Goal: Information Seeking & Learning: Learn about a topic

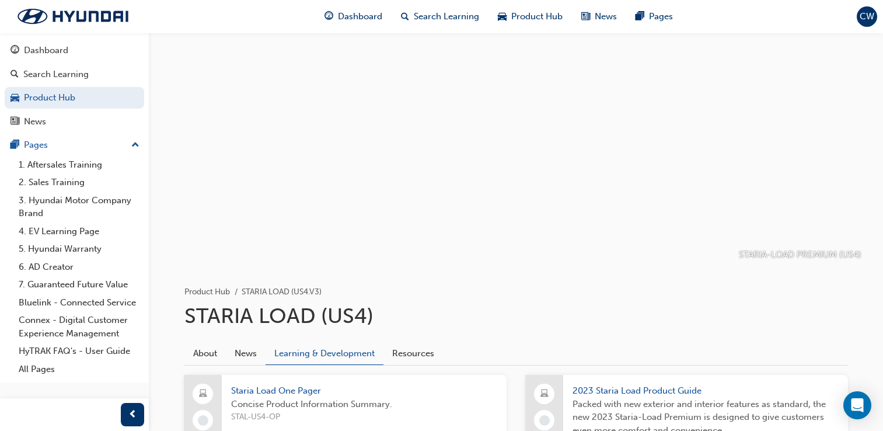
scroll to position [636, 0]
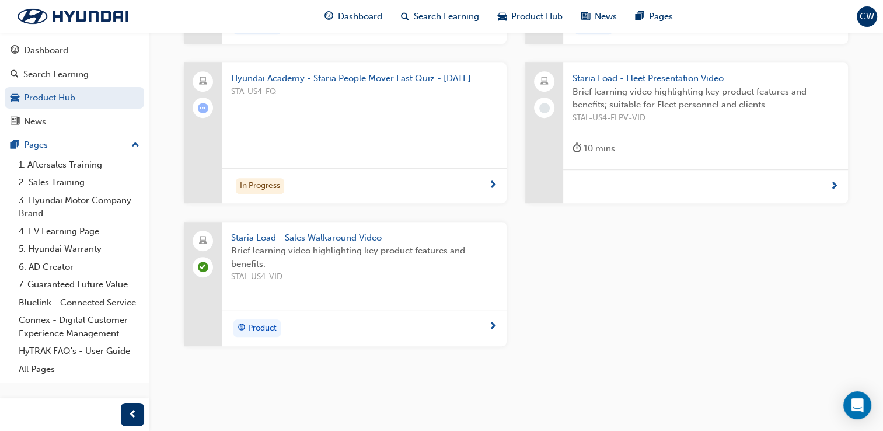
click at [692, 72] on span "Staria Load - Fleet Presentation Video" at bounding box center [706, 78] width 266 height 13
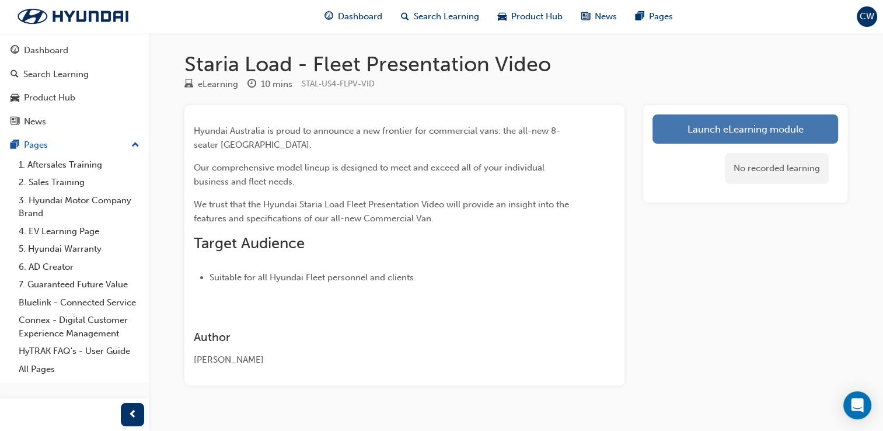
click at [735, 116] on link "Launch eLearning module" at bounding box center [746, 128] width 186 height 29
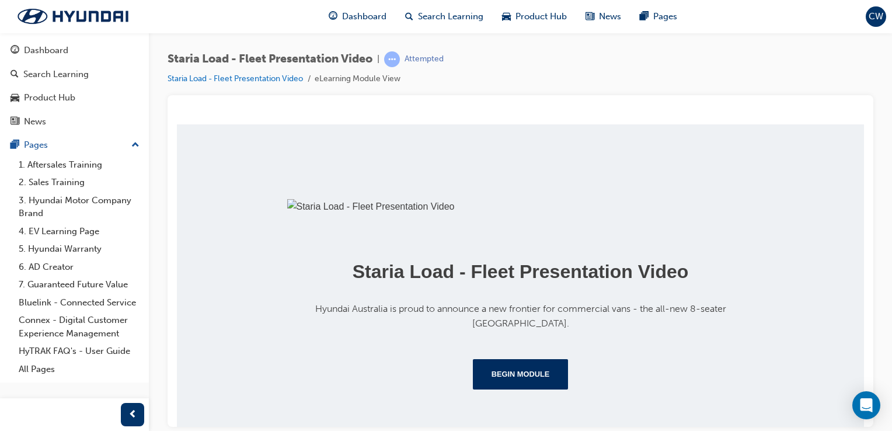
scroll to position [235, 0]
click at [537, 370] on button "Begin Module" at bounding box center [521, 373] width 96 height 30
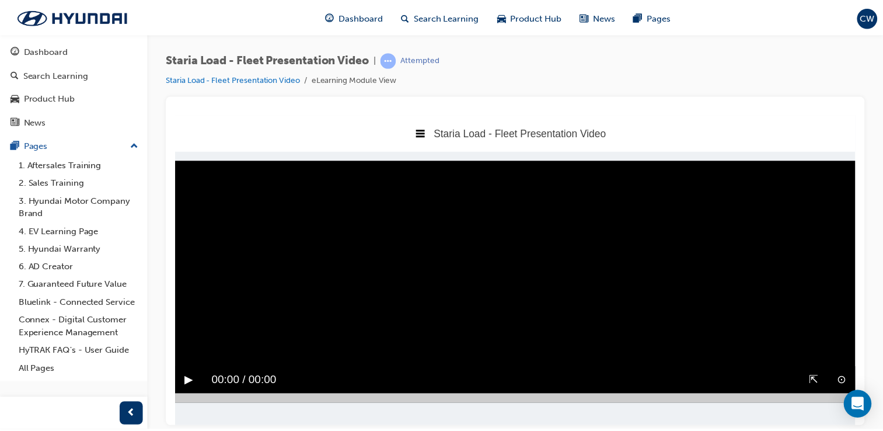
scroll to position [0, 0]
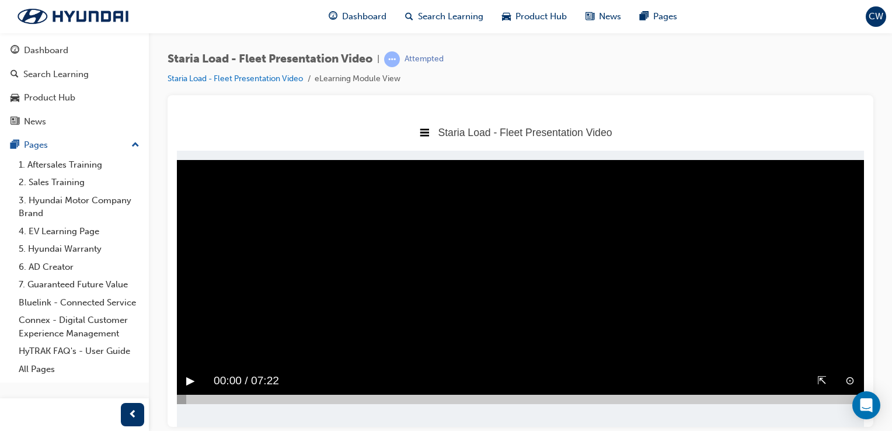
click at [191, 381] on button "▶︎" at bounding box center [190, 380] width 9 height 18
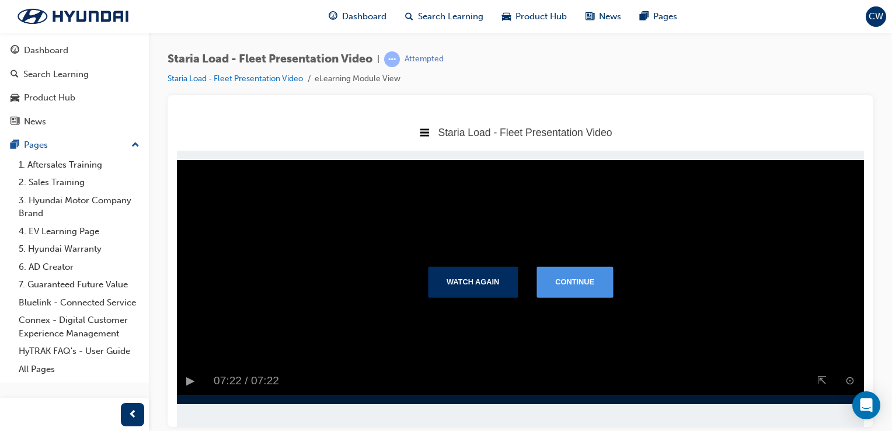
click at [570, 283] on button "Continue" at bounding box center [575, 281] width 76 height 30
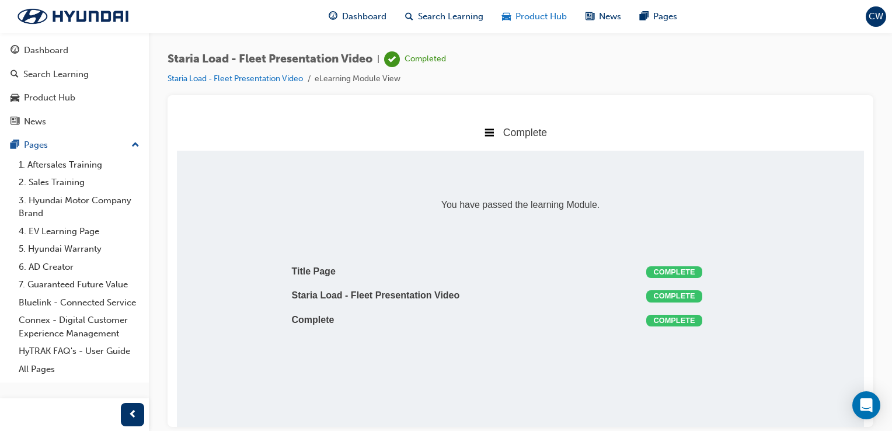
click at [522, 8] on div "Product Hub" at bounding box center [534, 17] width 83 height 24
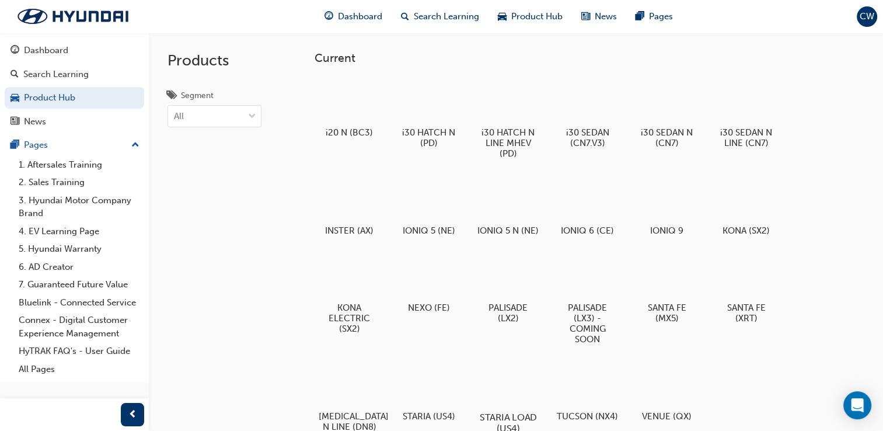
click at [517, 386] on div at bounding box center [508, 383] width 65 height 47
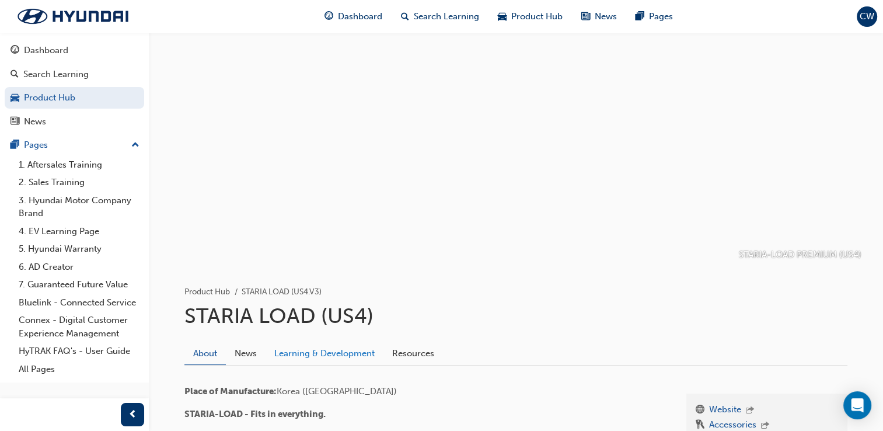
click at [337, 361] on link "Learning & Development" at bounding box center [325, 354] width 118 height 22
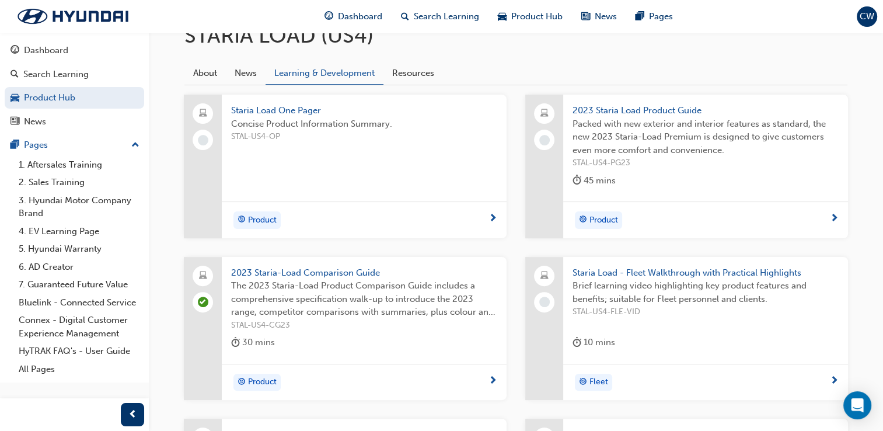
scroll to position [275, 0]
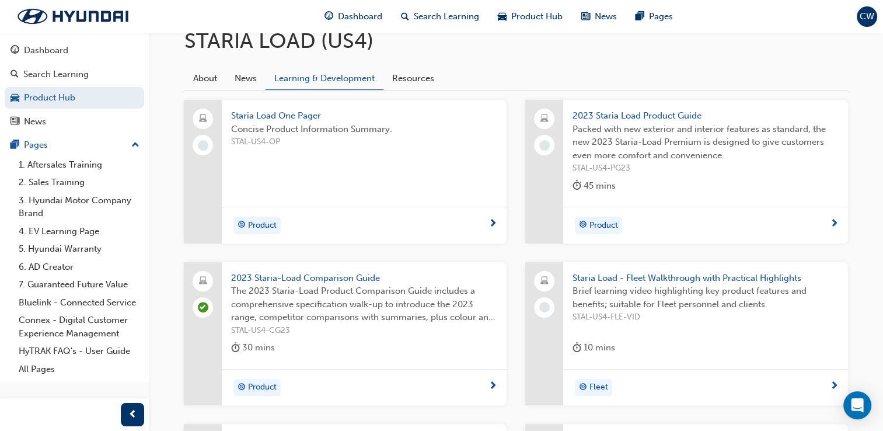
click at [680, 280] on span "Staria Load - Fleet Walkthrough with Practical Highlights" at bounding box center [706, 277] width 266 height 13
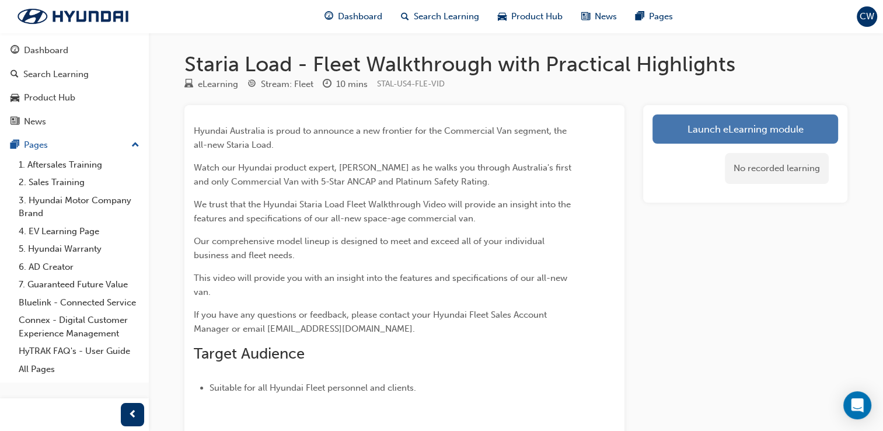
click at [729, 127] on link "Launch eLearning module" at bounding box center [746, 128] width 186 height 29
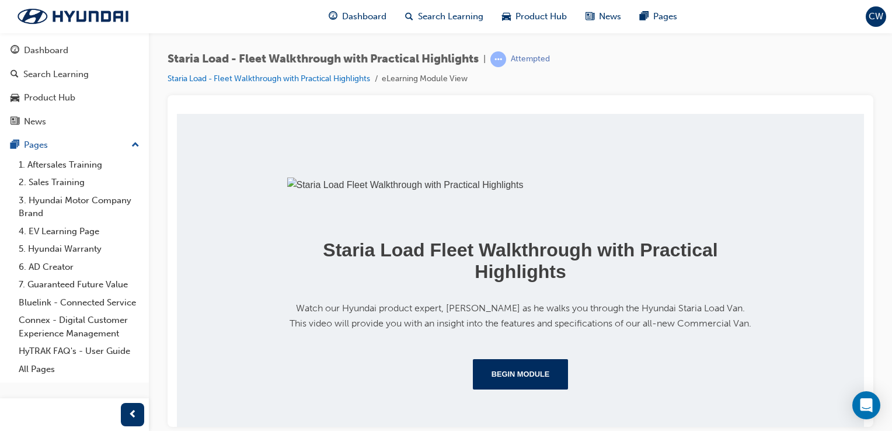
scroll to position [156, 0]
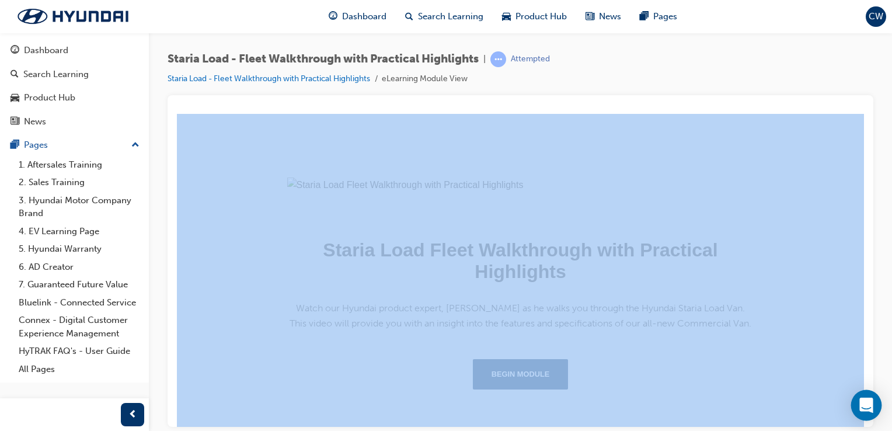
drag, startPoint x: 866, startPoint y: 322, endPoint x: 872, endPoint y: 405, distance: 83.1
click at [872, 405] on body "Your version of Internet Explorer is outdated and not supported. Please upgrade…" at bounding box center [446, 215] width 892 height 431
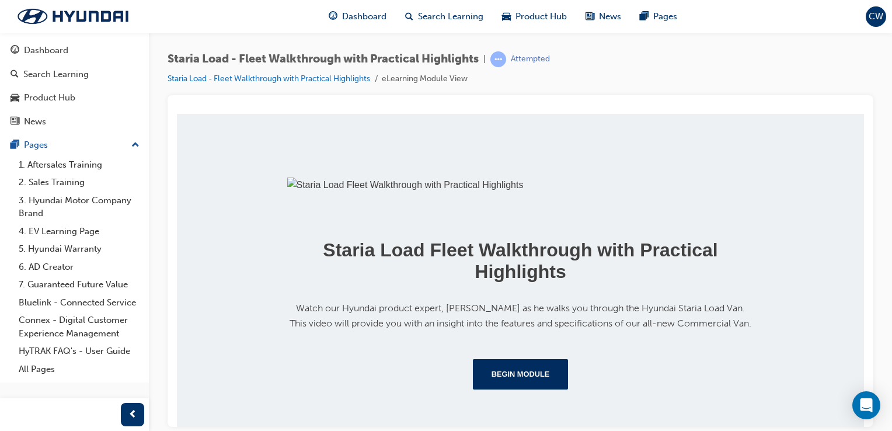
scroll to position [256, 0]
click at [528, 374] on button "Begin Module" at bounding box center [521, 373] width 96 height 30
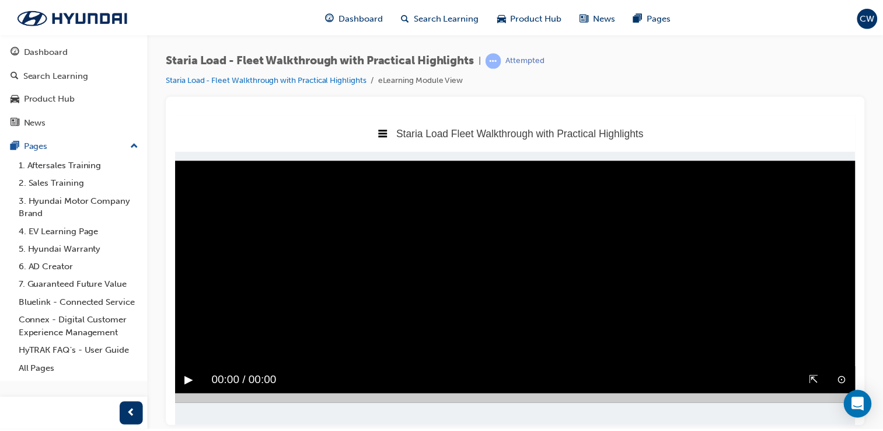
scroll to position [0, 0]
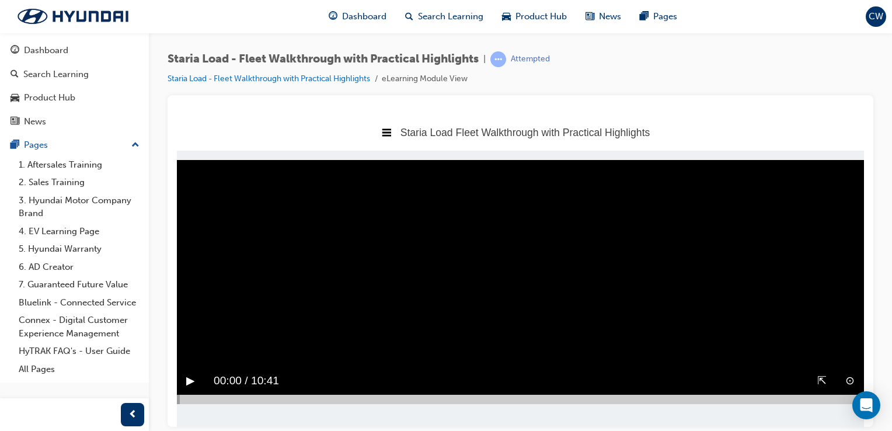
click at [196, 376] on div "▶︎" at bounding box center [190, 380] width 27 height 27
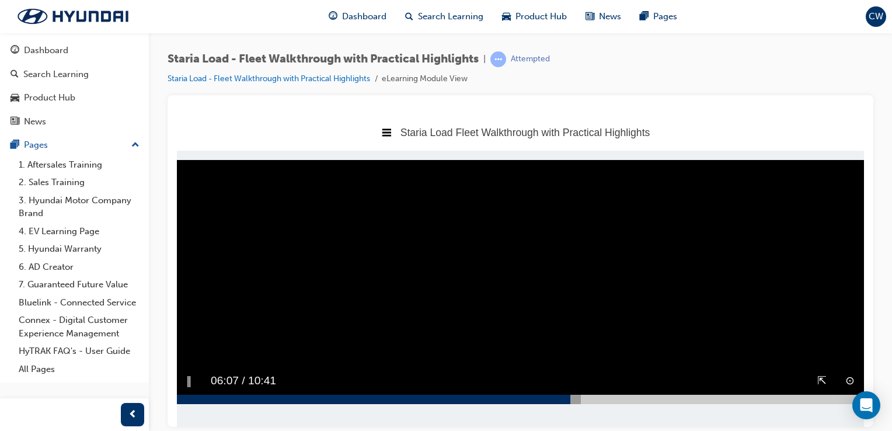
click at [192, 381] on div "‖" at bounding box center [189, 380] width 25 height 27
click at [194, 374] on button "▶︎" at bounding box center [190, 380] width 9 height 18
click at [701, 400] on div at bounding box center [439, 398] width 525 height 9
click at [710, 399] on div at bounding box center [445, 398] width 536 height 9
click at [191, 381] on button "▶︎" at bounding box center [190, 380] width 9 height 18
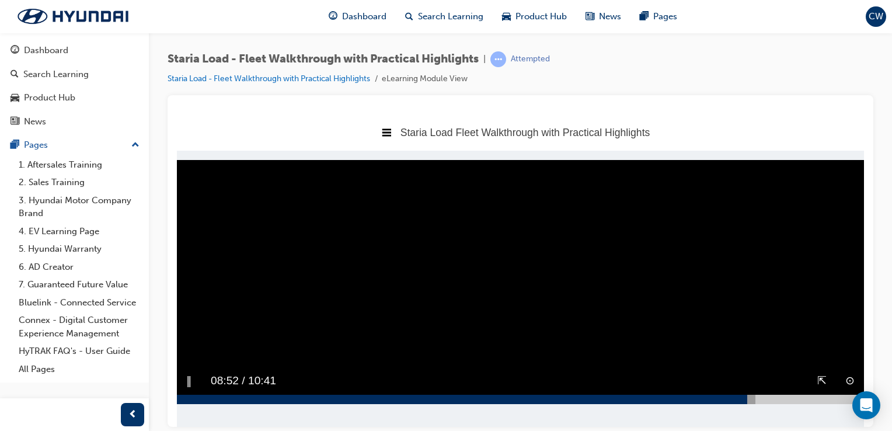
click at [751, 398] on div at bounding box center [466, 398] width 579 height 9
click at [760, 402] on div at bounding box center [469, 398] width 585 height 9
click at [766, 399] on div at bounding box center [473, 398] width 593 height 9
click at [189, 380] on button "▶︎" at bounding box center [190, 380] width 9 height 18
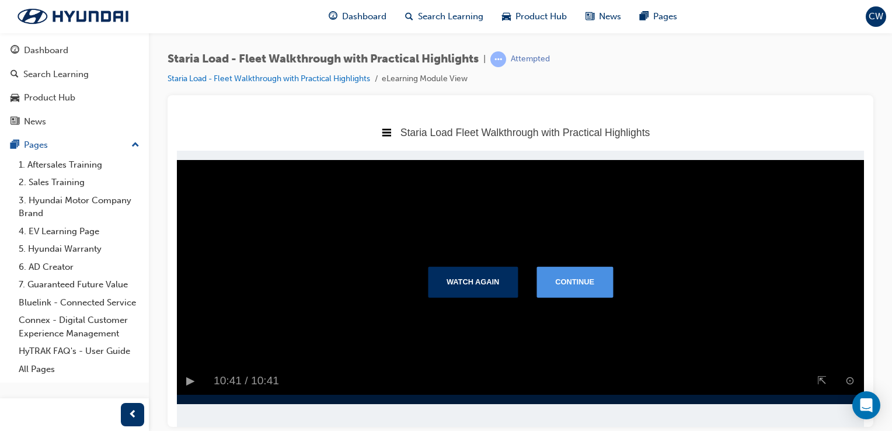
click at [595, 286] on button "Continue" at bounding box center [575, 281] width 76 height 30
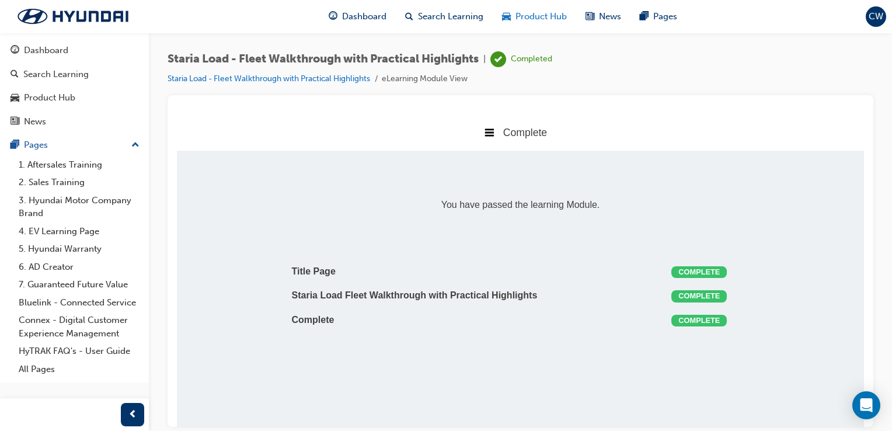
click at [524, 16] on span "Product Hub" at bounding box center [540, 16] width 51 height 13
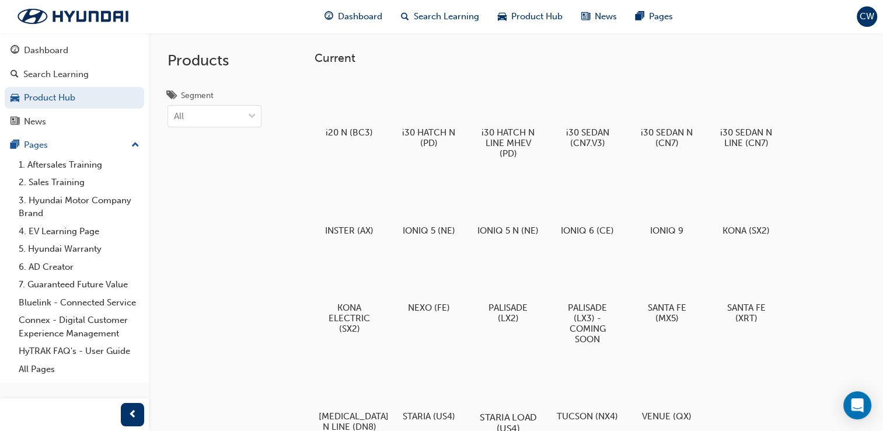
click at [518, 396] on div at bounding box center [508, 383] width 65 height 47
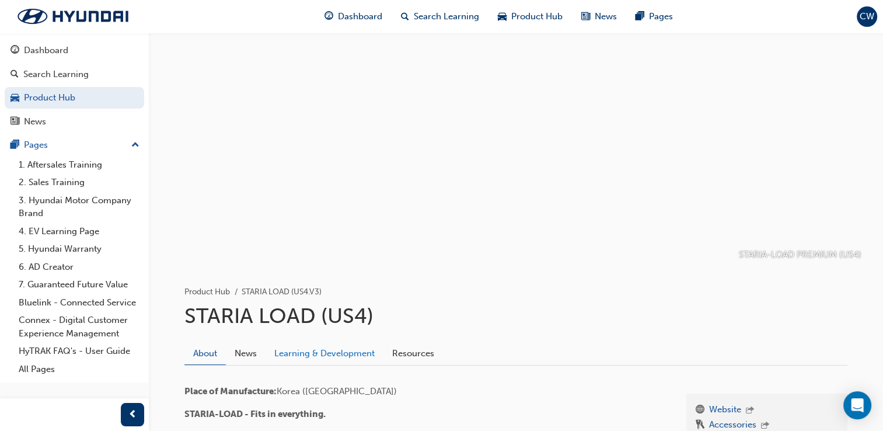
click at [358, 357] on link "Learning & Development" at bounding box center [325, 354] width 118 height 22
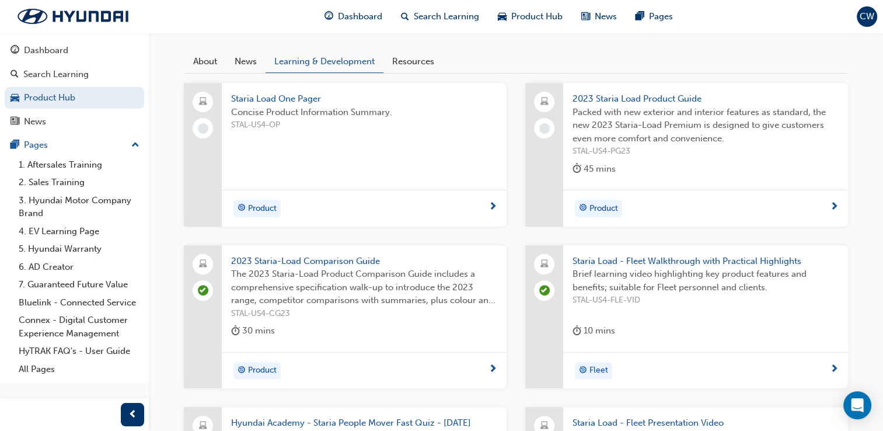
scroll to position [290, 0]
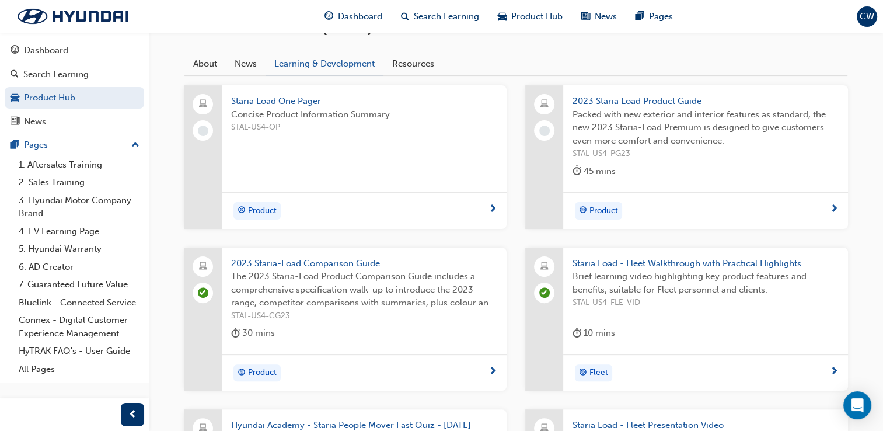
click at [615, 97] on span "2023 Staria Load Product Guide" at bounding box center [706, 101] width 266 height 13
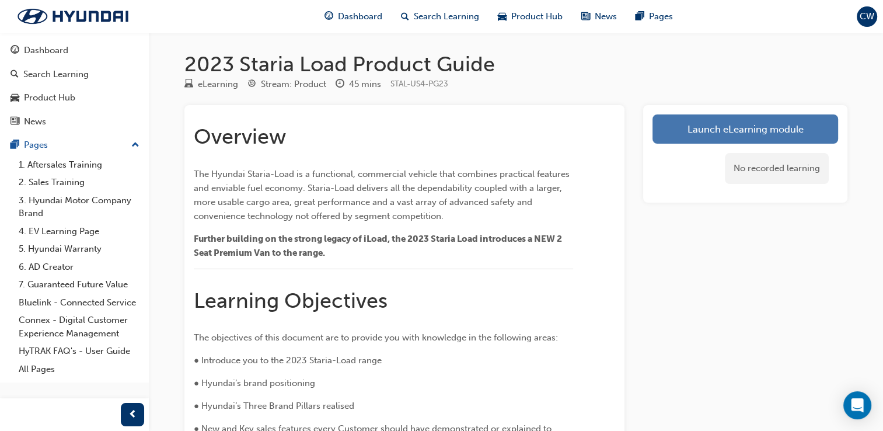
click at [680, 139] on link "Launch eLearning module" at bounding box center [746, 128] width 186 height 29
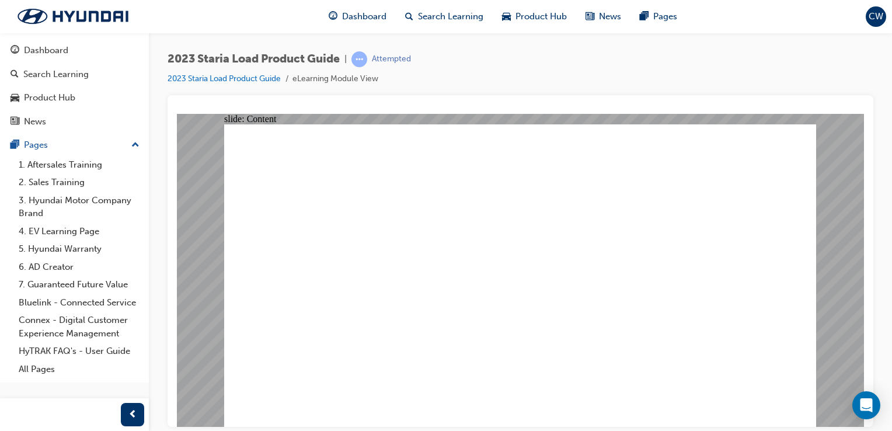
click at [177, 113] on image at bounding box center [177, 113] width 0 height 0
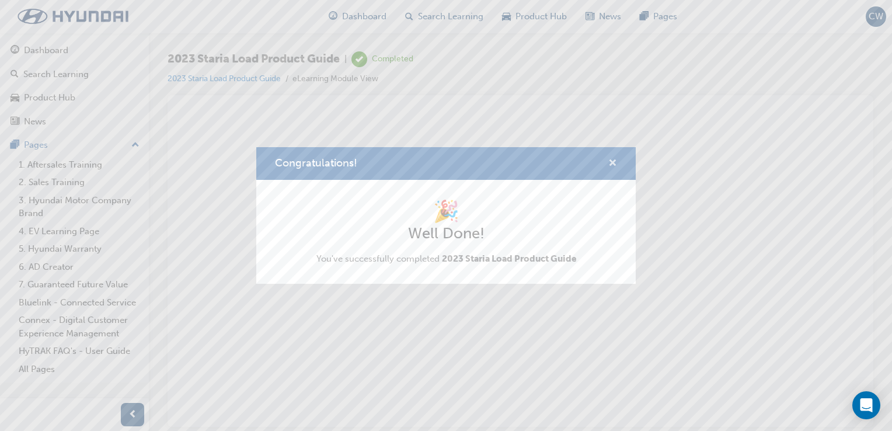
click at [614, 160] on span "cross-icon" at bounding box center [612, 164] width 9 height 11
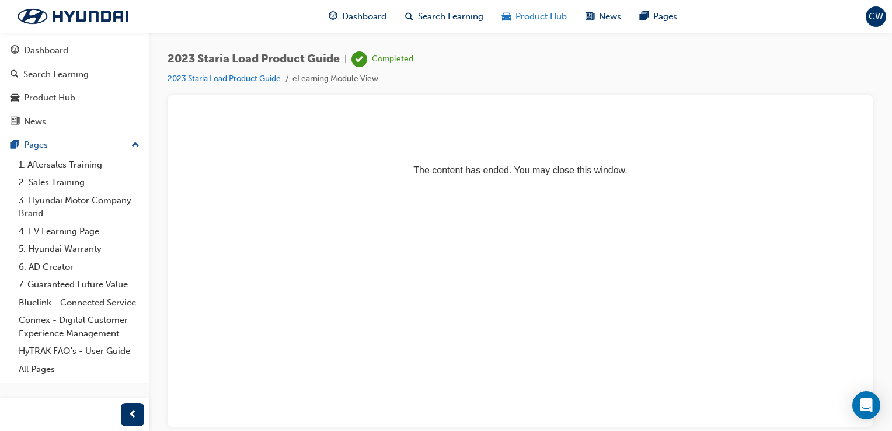
click at [518, 16] on span "Product Hub" at bounding box center [540, 16] width 51 height 13
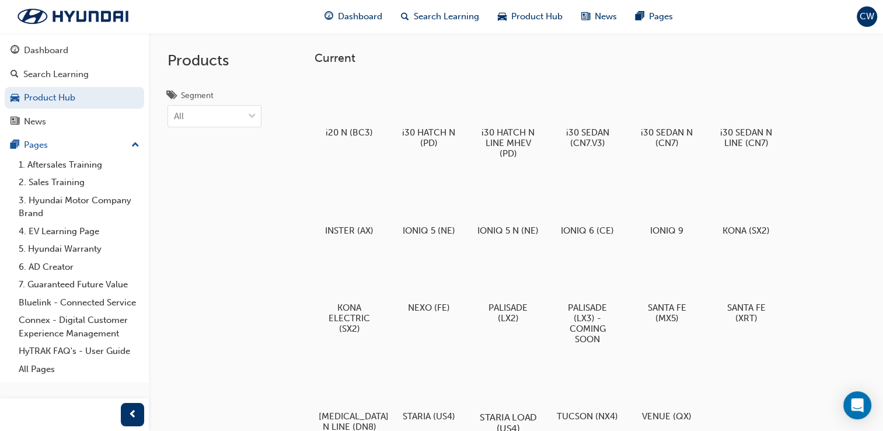
drag, startPoint x: 532, startPoint y: 370, endPoint x: 511, endPoint y: 403, distance: 38.9
click at [511, 403] on div at bounding box center [508, 383] width 65 height 47
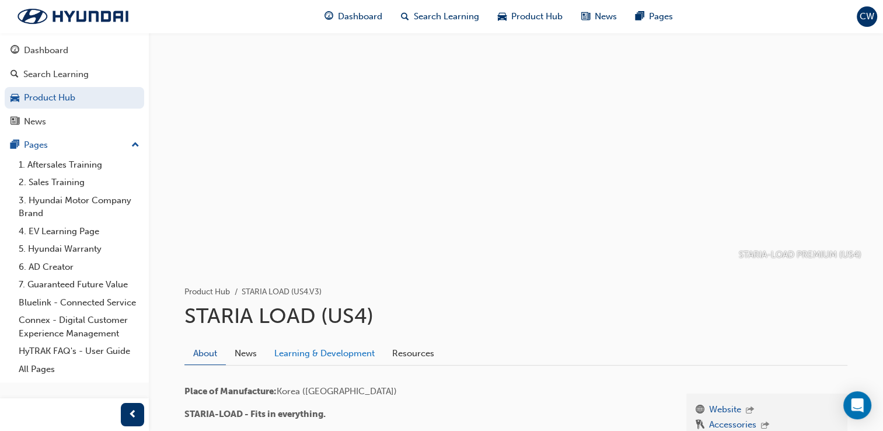
click at [356, 358] on link "Learning & Development" at bounding box center [325, 354] width 118 height 22
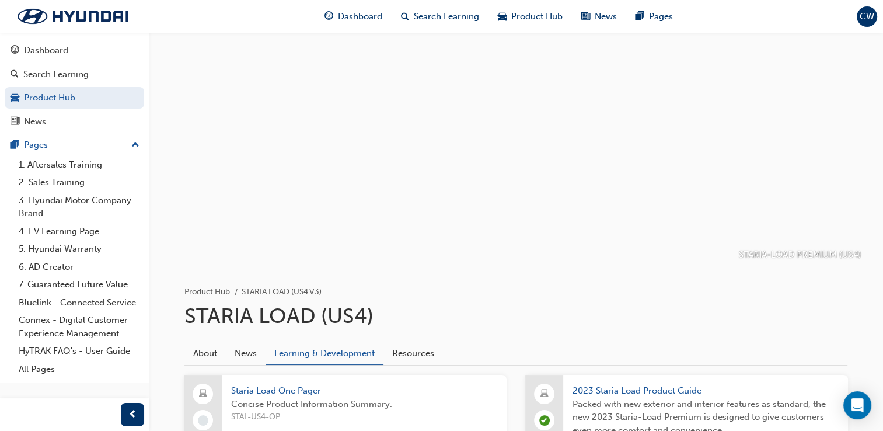
click at [295, 391] on span "Staria Load One Pager" at bounding box center [364, 390] width 266 height 13
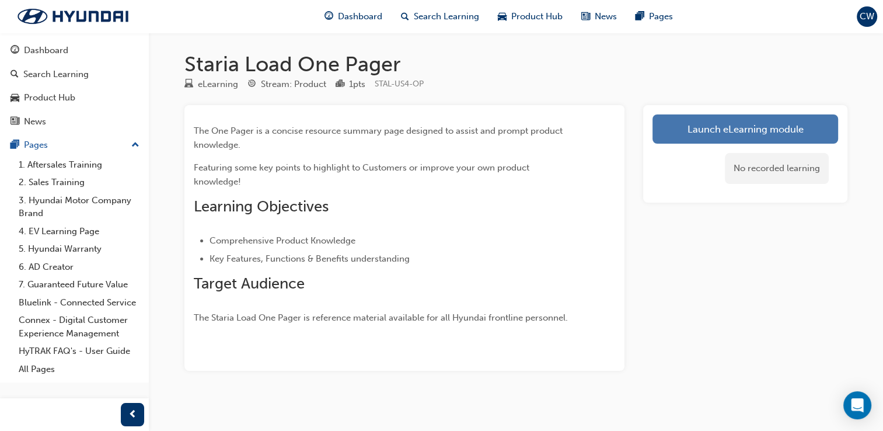
click at [697, 117] on link "Launch eLearning module" at bounding box center [746, 128] width 186 height 29
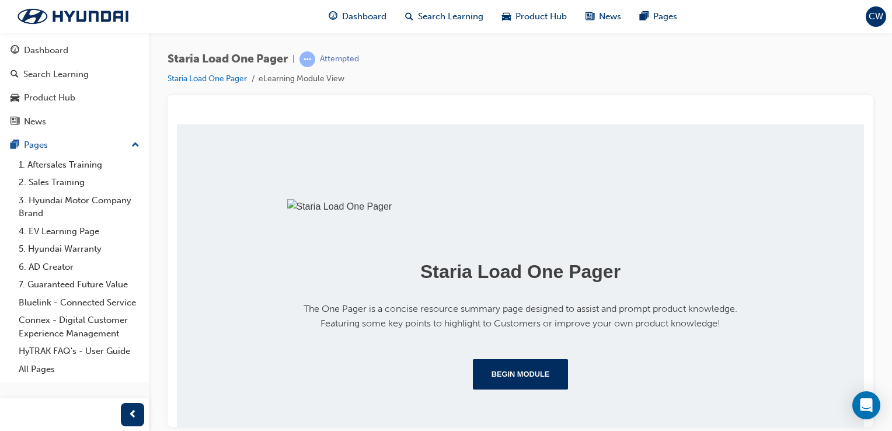
scroll to position [204, 0]
click at [473, 389] on button "Begin Module" at bounding box center [521, 373] width 96 height 30
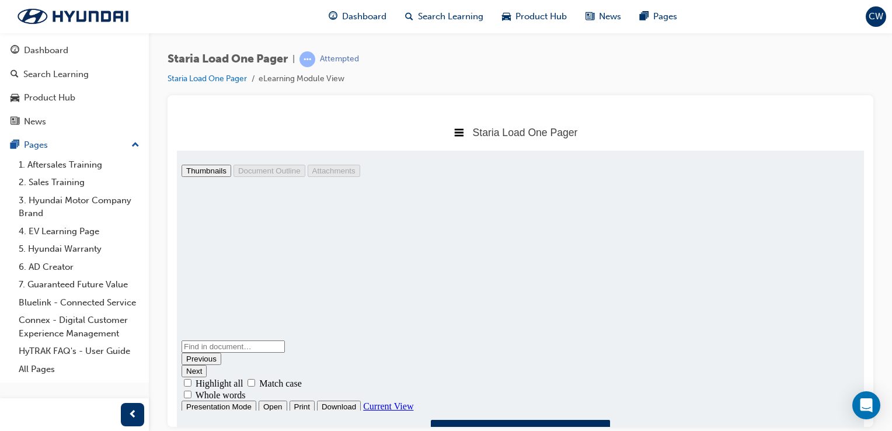
scroll to position [56, 0]
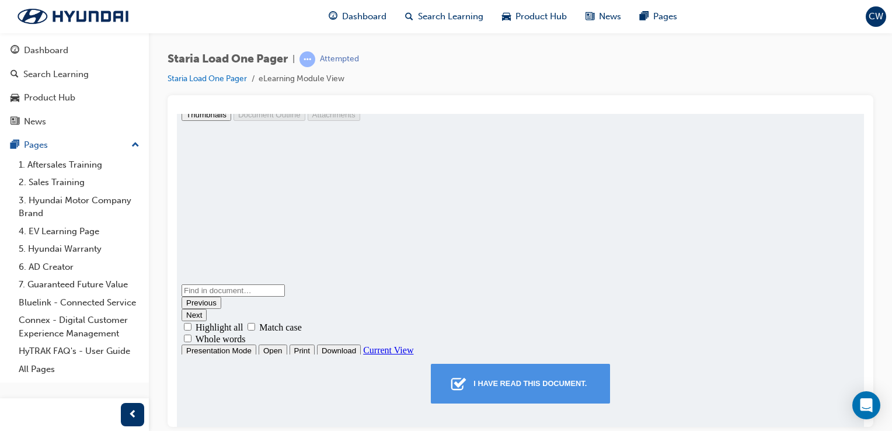
click at [545, 389] on div "I have read this document." at bounding box center [530, 382] width 123 height 21
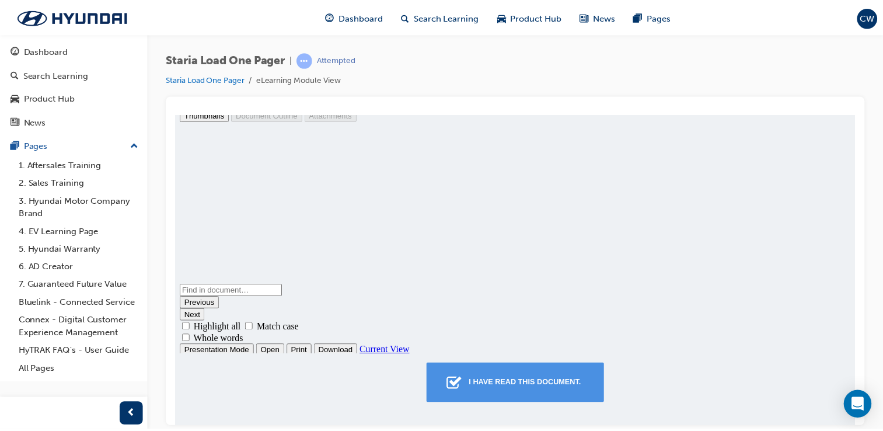
scroll to position [6, 6]
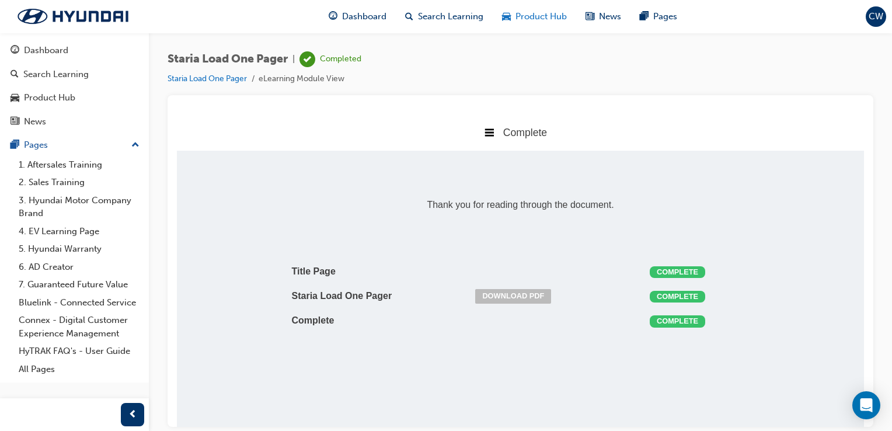
click at [541, 13] on span "Product Hub" at bounding box center [540, 16] width 51 height 13
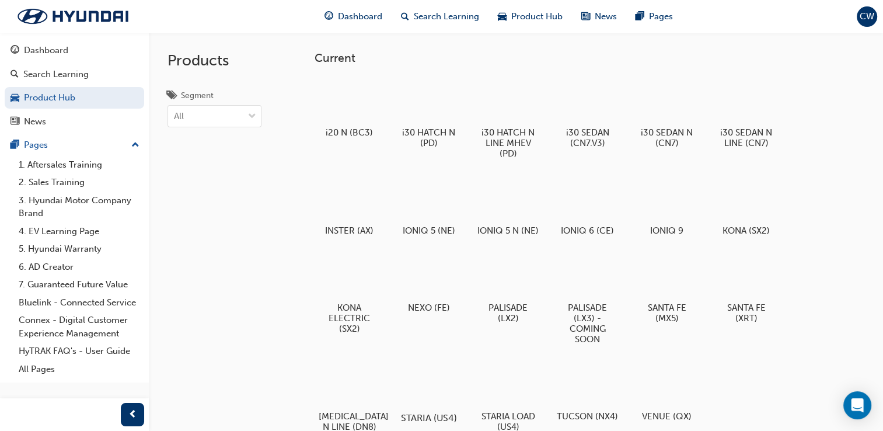
click at [432, 389] on div at bounding box center [428, 384] width 65 height 46
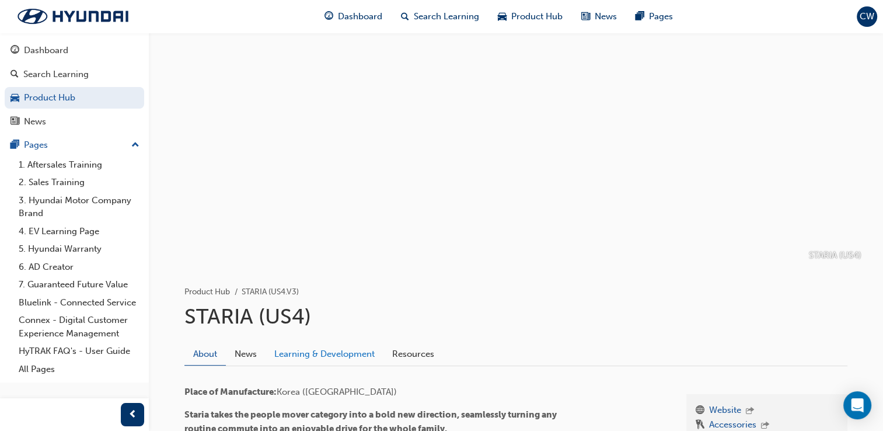
click at [332, 348] on link "Learning & Development" at bounding box center [325, 354] width 118 height 22
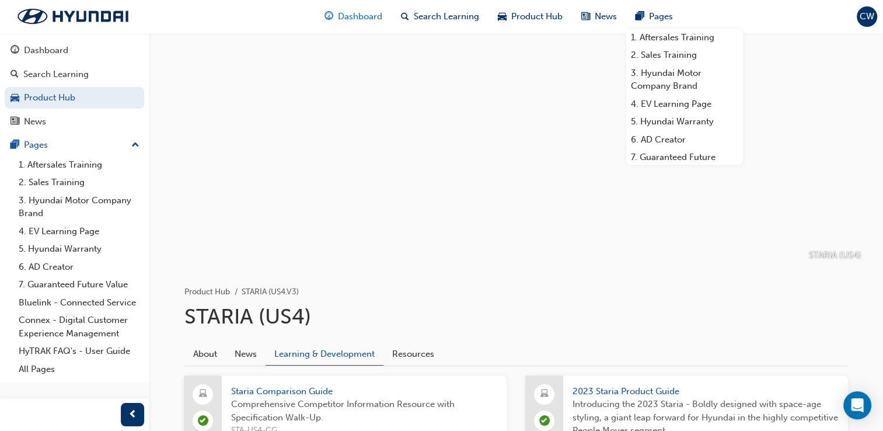
click at [346, 14] on span "Dashboard" at bounding box center [360, 16] width 44 height 13
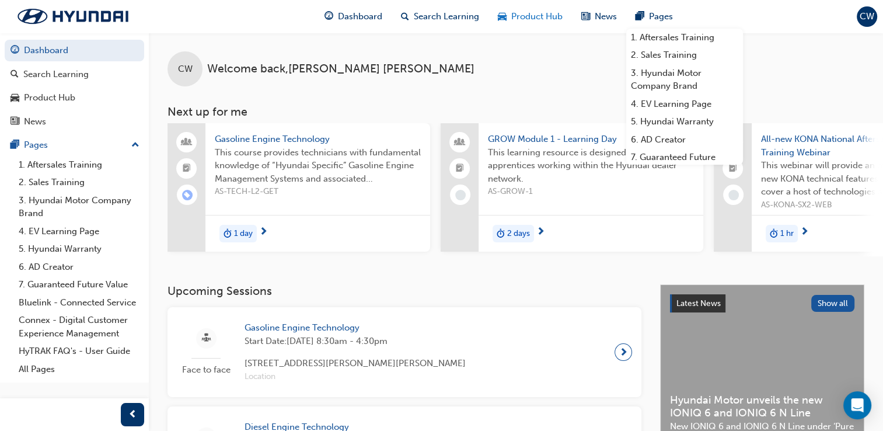
click at [535, 22] on span "Product Hub" at bounding box center [536, 16] width 51 height 13
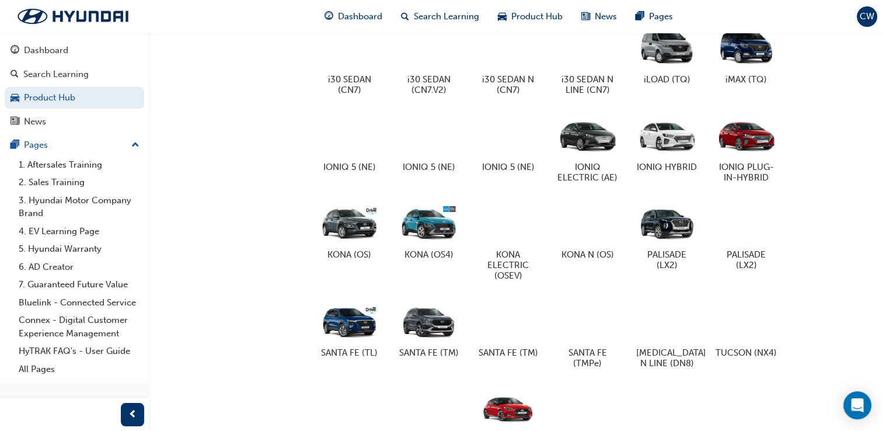
scroll to position [567, 0]
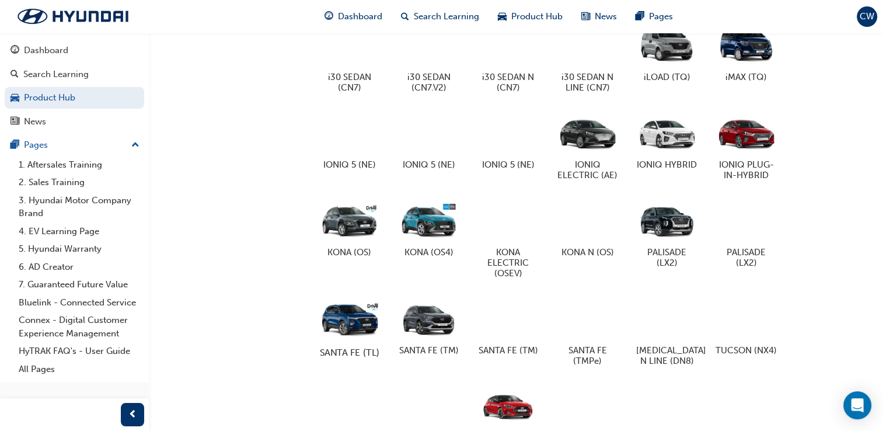
click at [368, 334] on div at bounding box center [349, 318] width 65 height 46
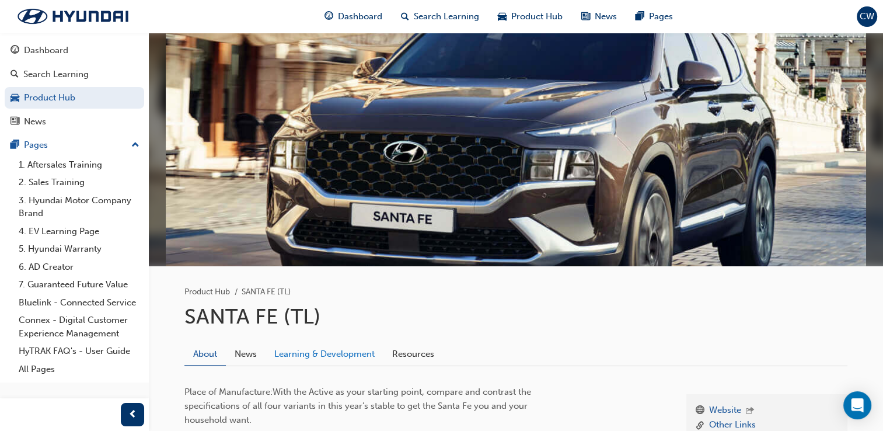
click at [342, 354] on link "Learning & Development" at bounding box center [325, 354] width 118 height 22
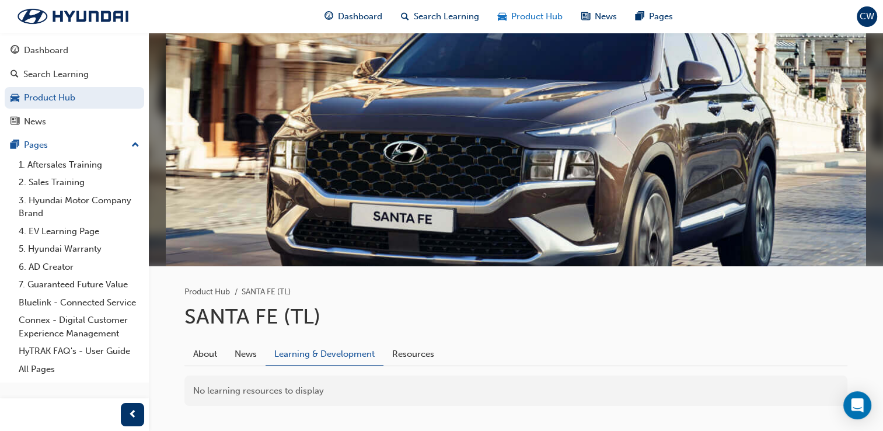
click at [547, 23] on span "Product Hub" at bounding box center [536, 16] width 51 height 13
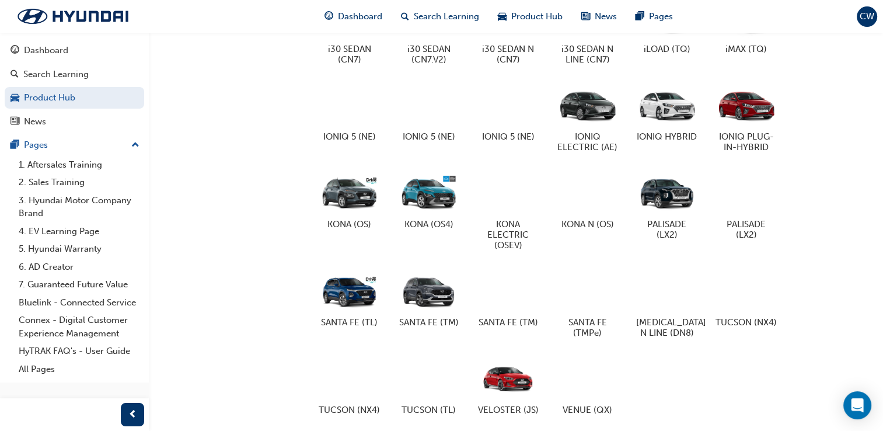
scroll to position [609, 0]
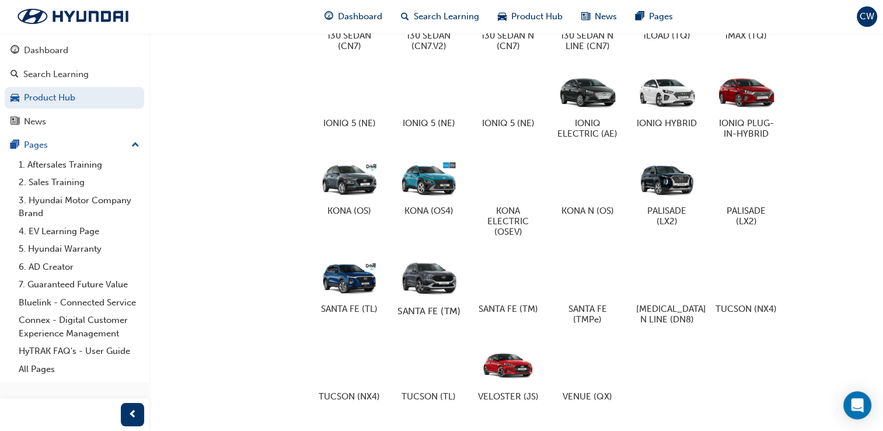
click at [427, 291] on div at bounding box center [428, 276] width 65 height 46
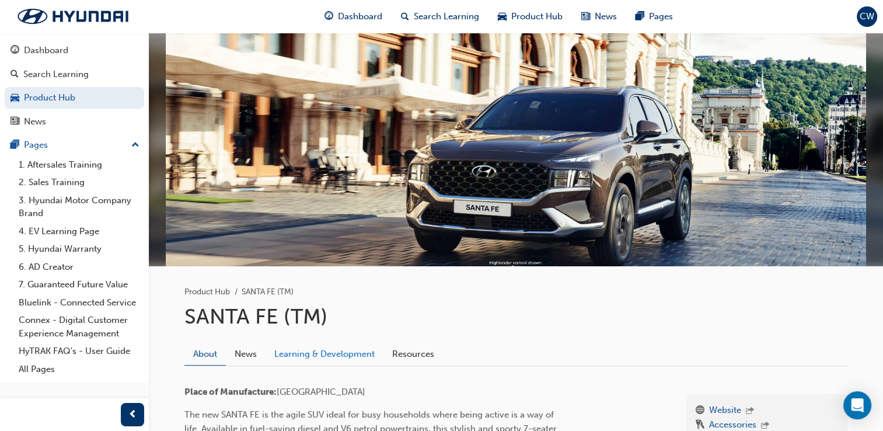
click at [367, 349] on link "Learning & Development" at bounding box center [325, 354] width 118 height 22
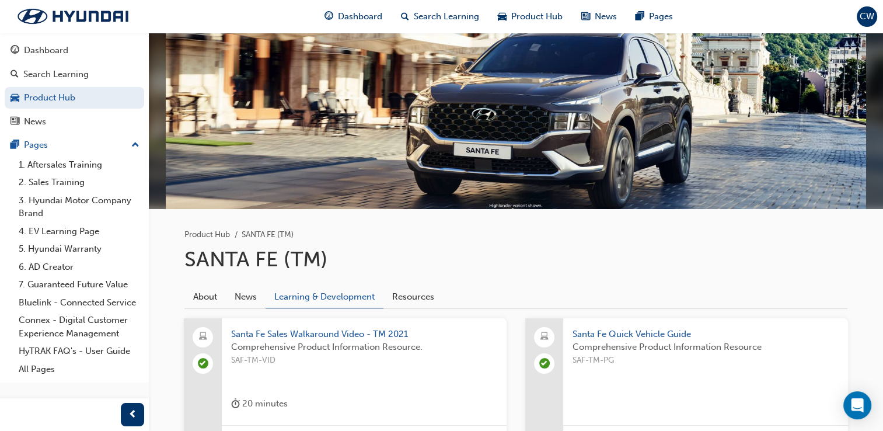
scroll to position [55, 0]
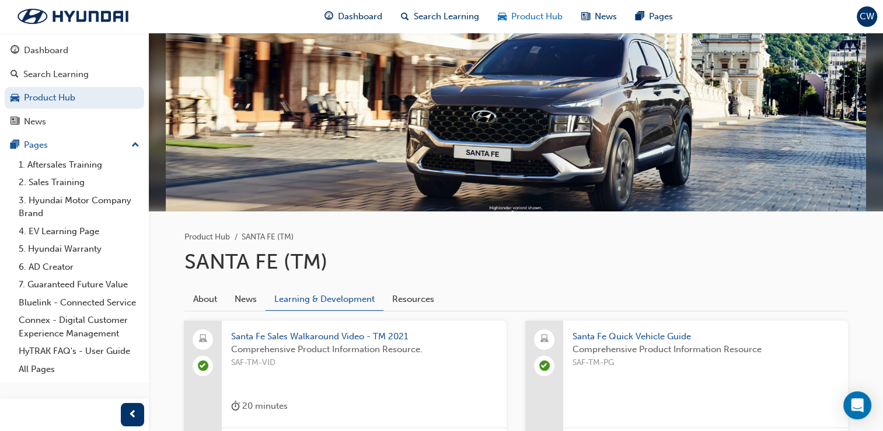
click at [530, 19] on span "Product Hub" at bounding box center [536, 16] width 51 height 13
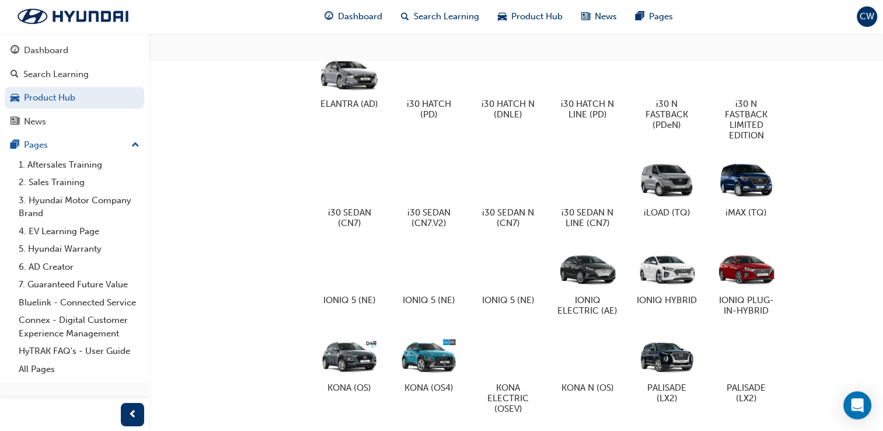
scroll to position [661, 0]
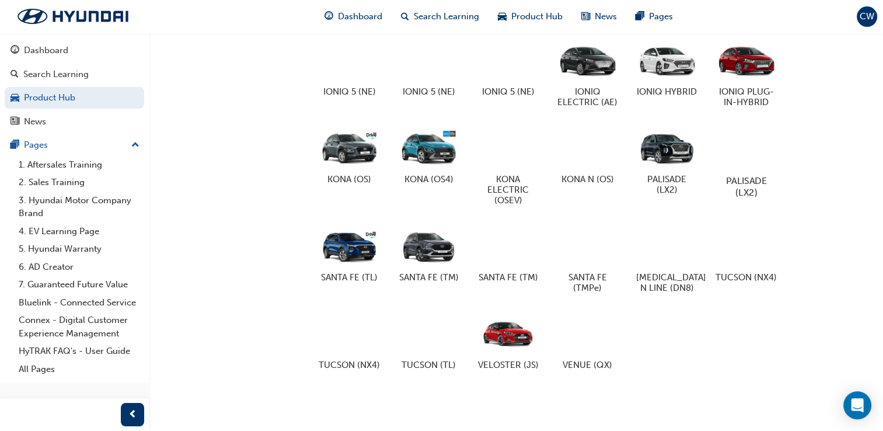
click at [723, 162] on div "PALISADE (LX2)" at bounding box center [746, 160] width 74 height 83
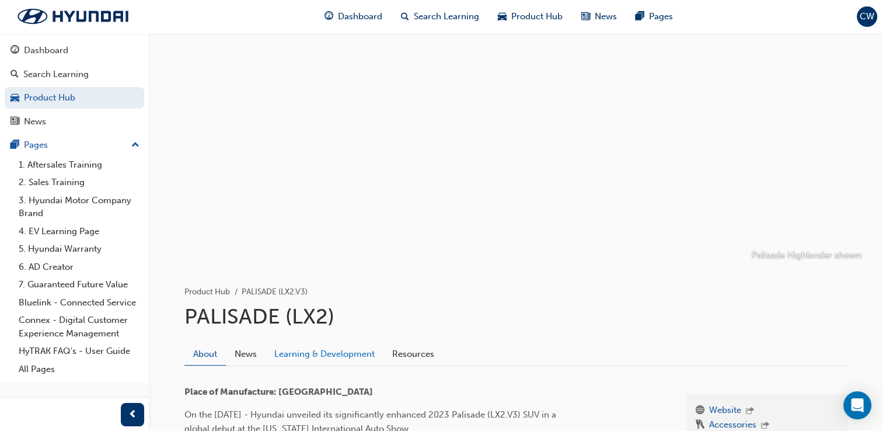
click at [327, 358] on link "Learning & Development" at bounding box center [325, 354] width 118 height 22
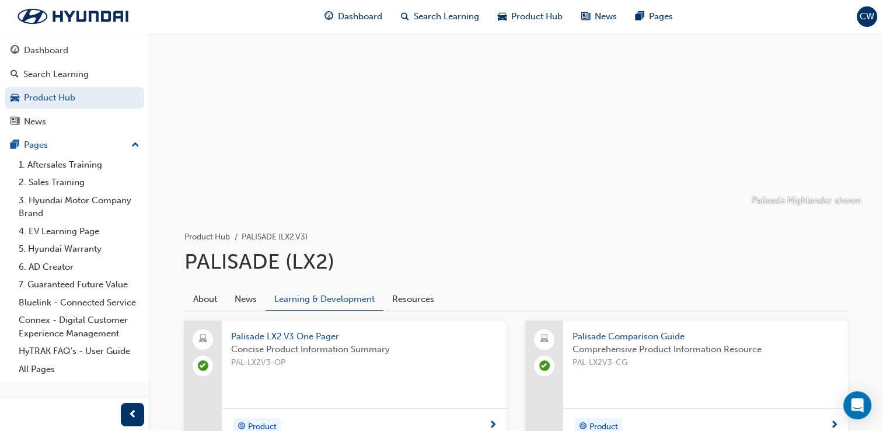
scroll to position [48, 0]
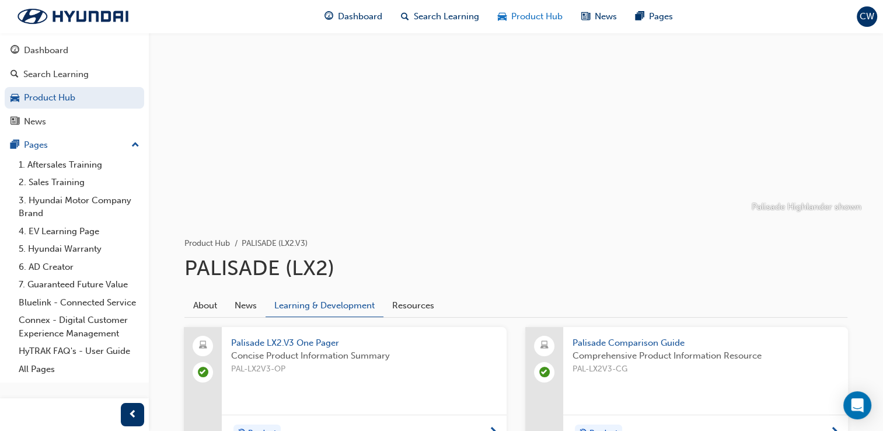
click at [521, 18] on span "Product Hub" at bounding box center [536, 16] width 51 height 13
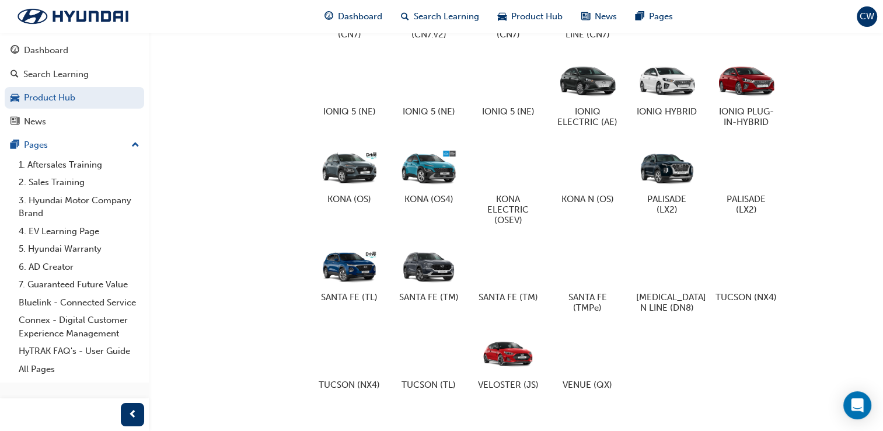
scroll to position [607, 0]
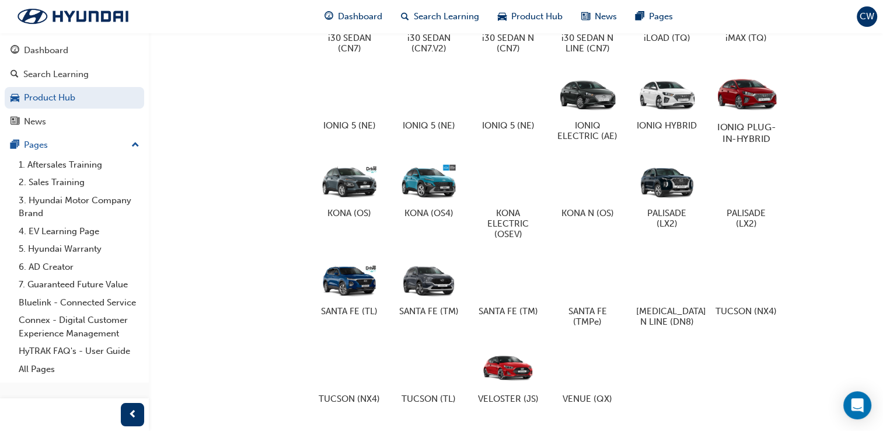
click at [766, 133] on h5 "IONIQ PLUG-IN-HYBRID" at bounding box center [746, 132] width 65 height 22
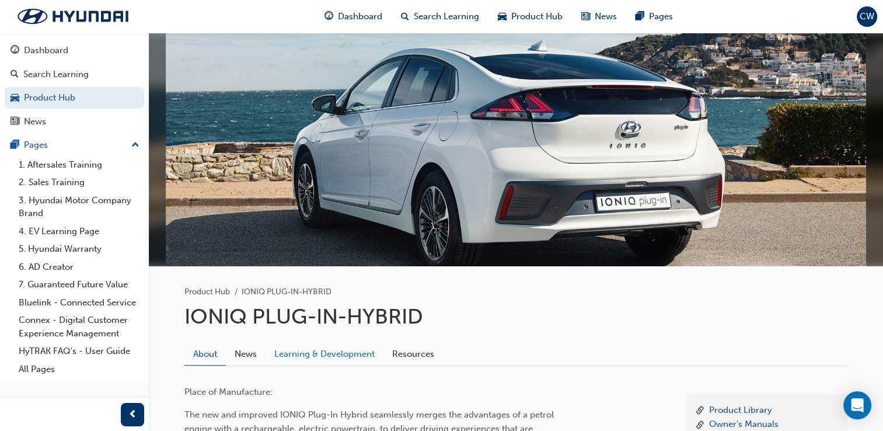
click at [330, 355] on link "Learning & Development" at bounding box center [325, 354] width 118 height 22
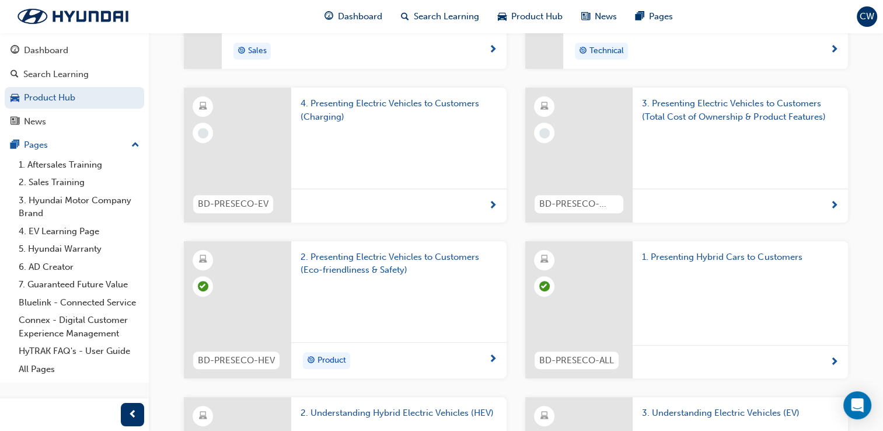
scroll to position [454, 0]
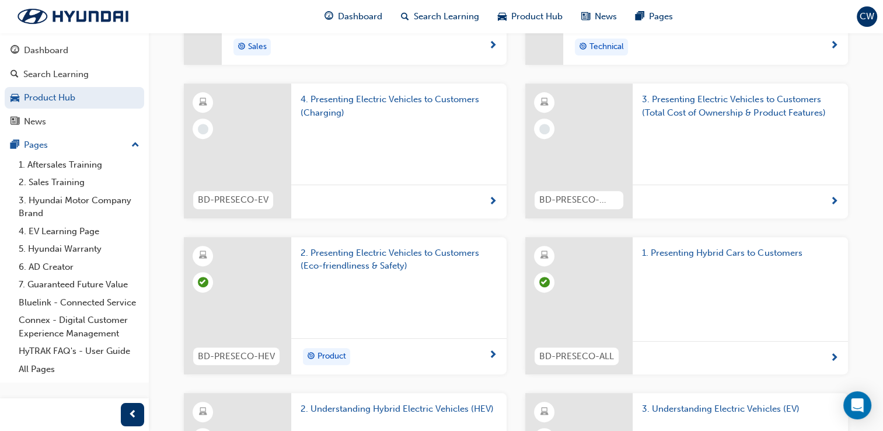
click at [745, 109] on span "3. Presenting Electric Vehicles to Customers (Total Cost of Ownership & Product…" at bounding box center [740, 106] width 197 height 26
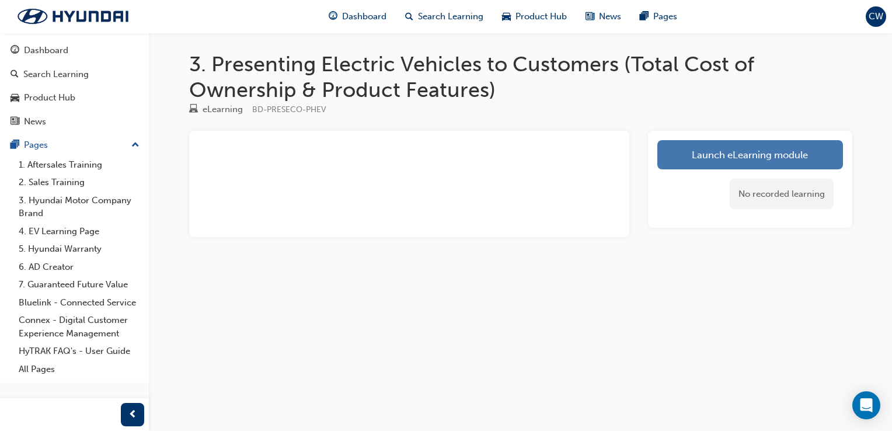
click at [754, 143] on link "Launch eLearning module" at bounding box center [750, 154] width 186 height 29
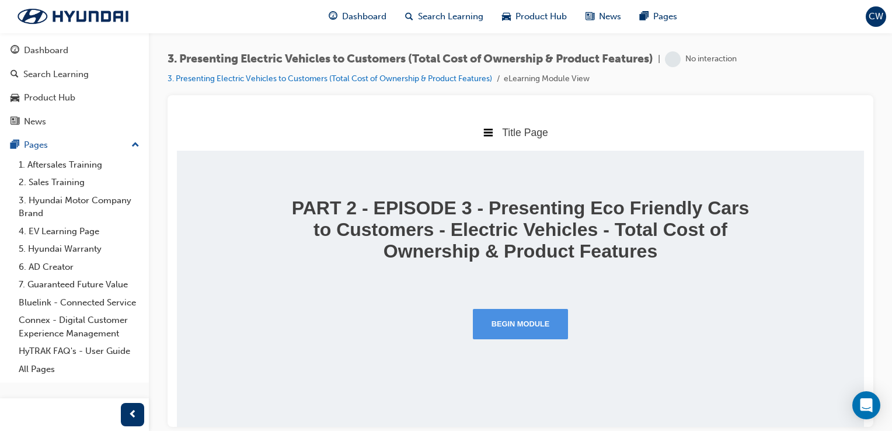
click at [537, 328] on button "Begin Module" at bounding box center [521, 323] width 96 height 30
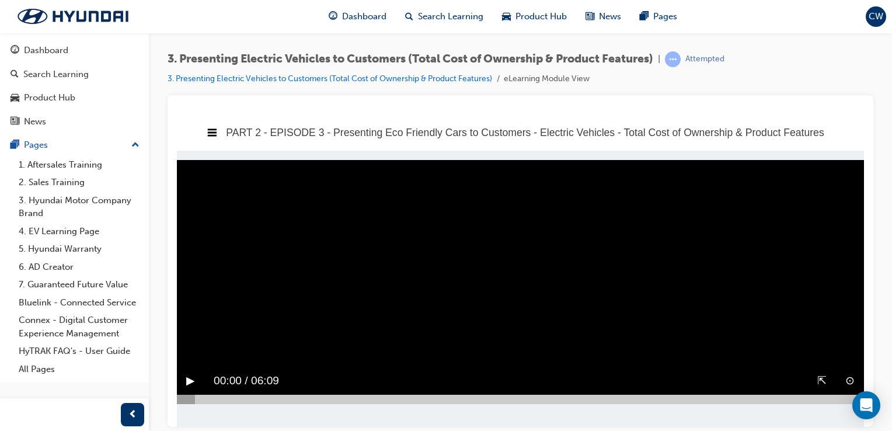
click at [186, 379] on button "▶︎" at bounding box center [190, 380] width 9 height 18
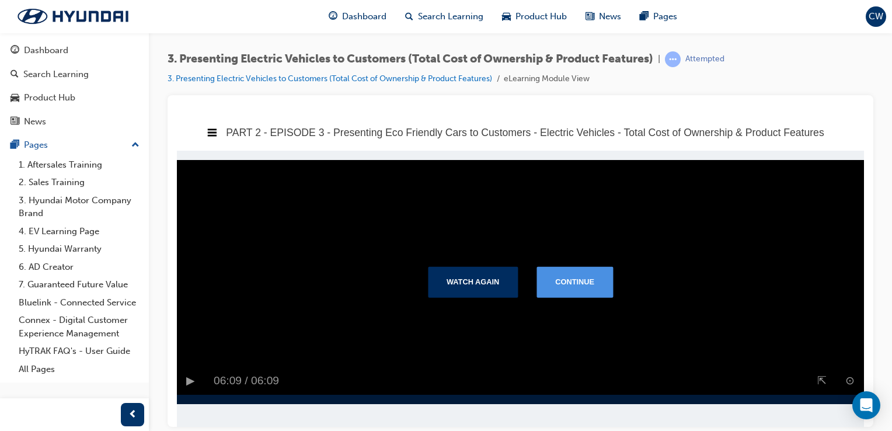
click at [553, 276] on button "Continue" at bounding box center [575, 281] width 76 height 30
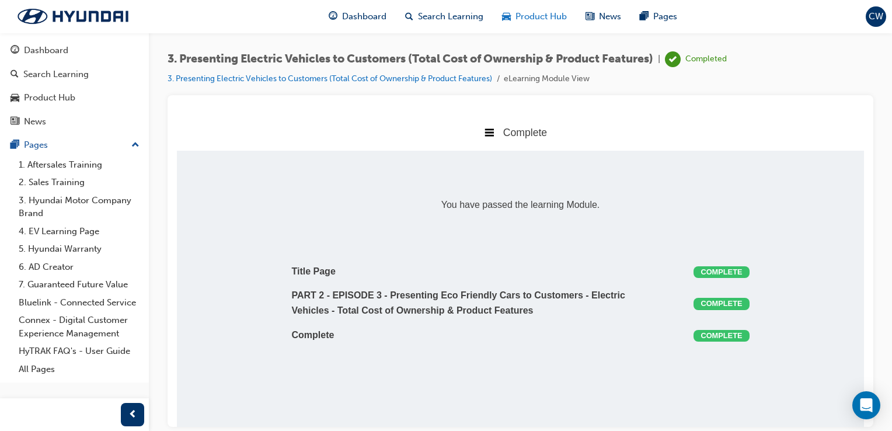
click at [539, 16] on span "Product Hub" at bounding box center [540, 16] width 51 height 13
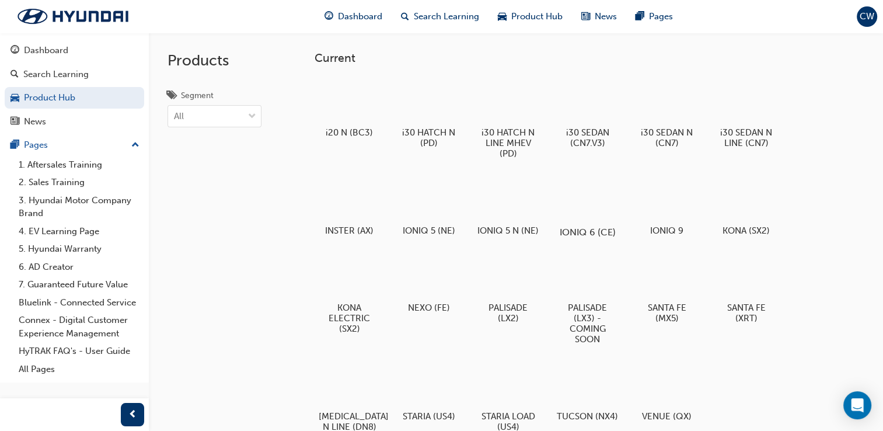
click at [585, 208] on div at bounding box center [587, 198] width 65 height 47
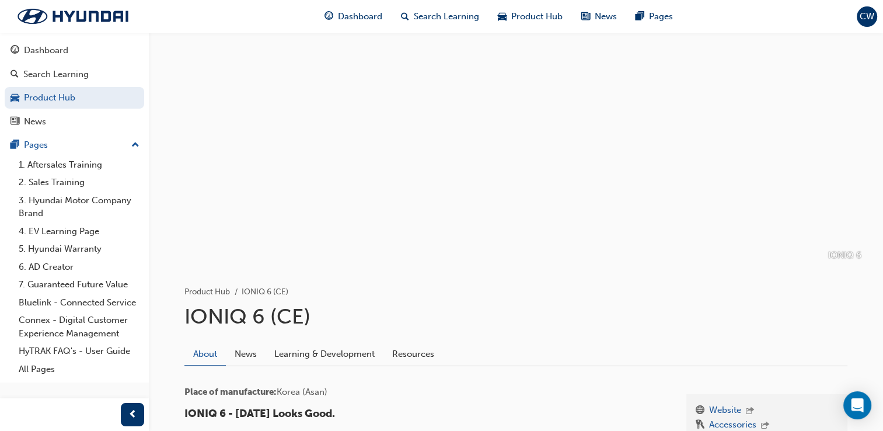
click at [366, 363] on link "Learning & Development" at bounding box center [325, 354] width 118 height 22
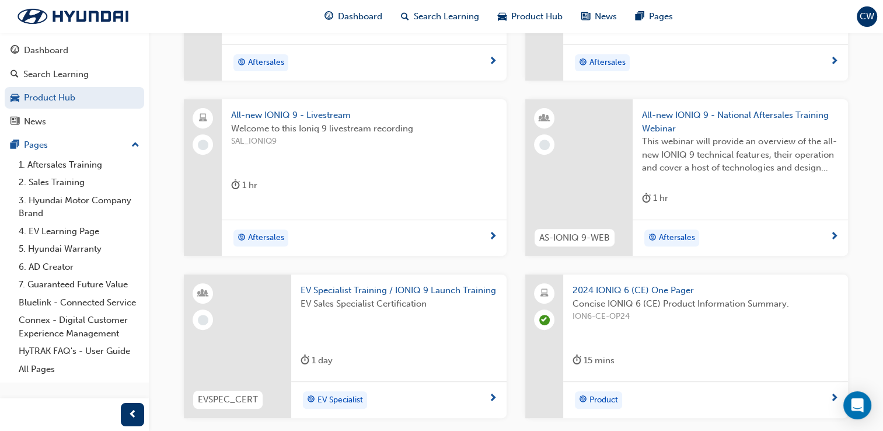
scroll to position [422, 0]
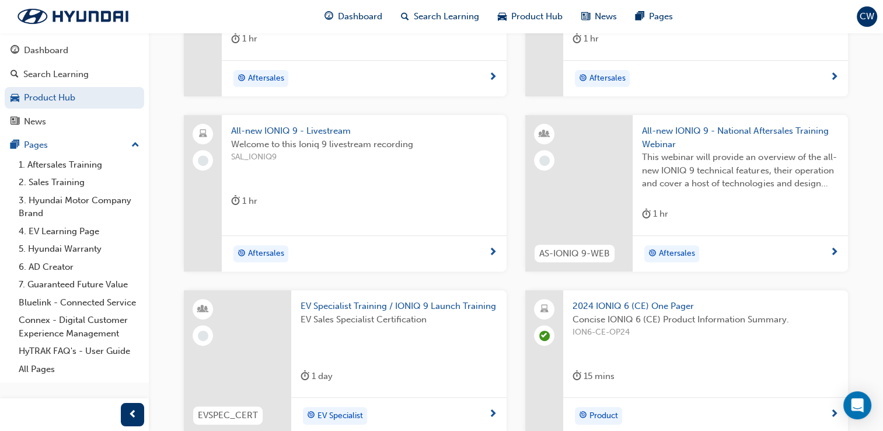
click at [301, 127] on span "All-new IONIQ 9 - Livestream" at bounding box center [364, 130] width 266 height 13
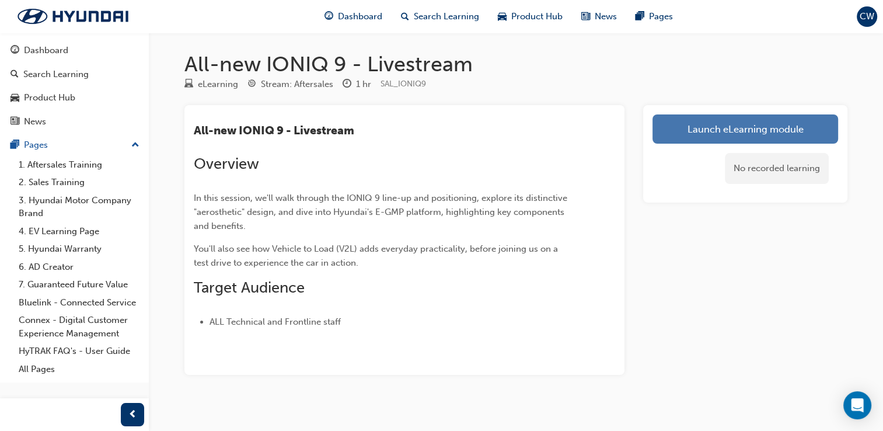
click at [707, 130] on link "Launch eLearning module" at bounding box center [746, 128] width 186 height 29
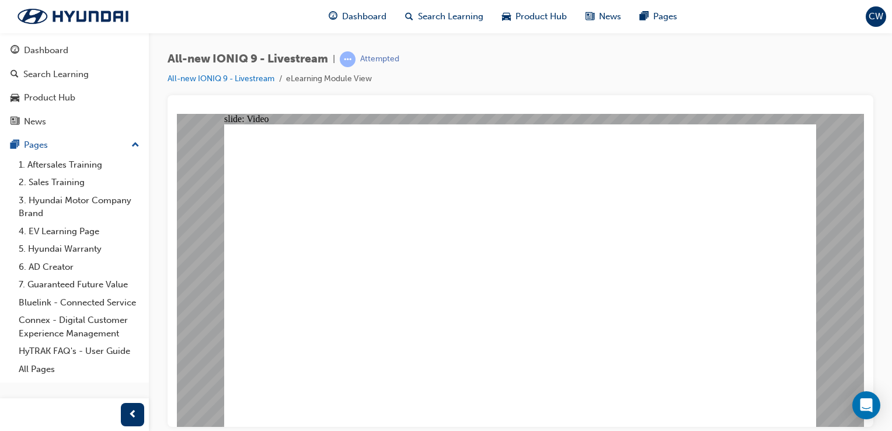
type input "37"
type input "10"
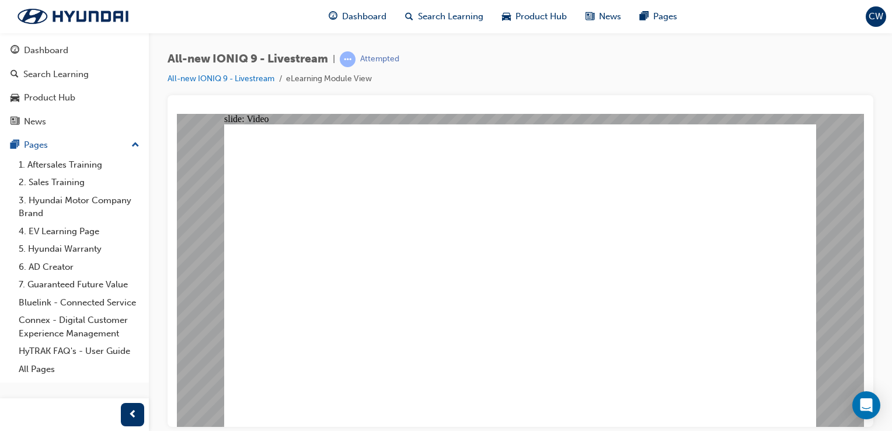
type input "3183"
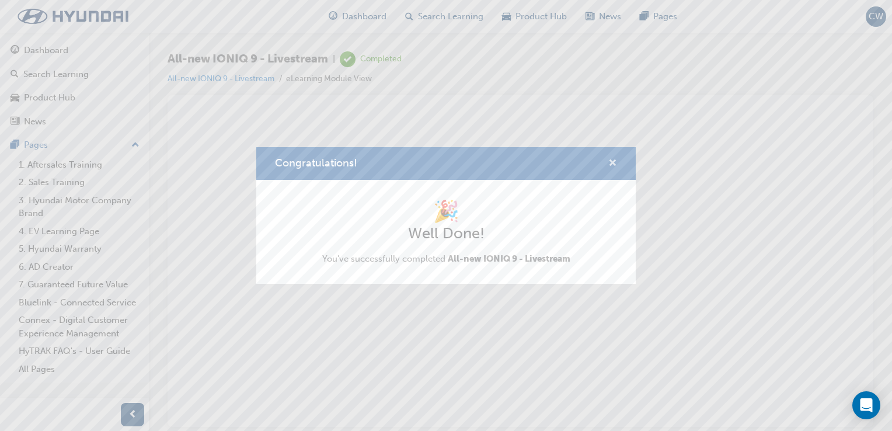
click at [614, 165] on span "cross-icon" at bounding box center [612, 164] width 9 height 11
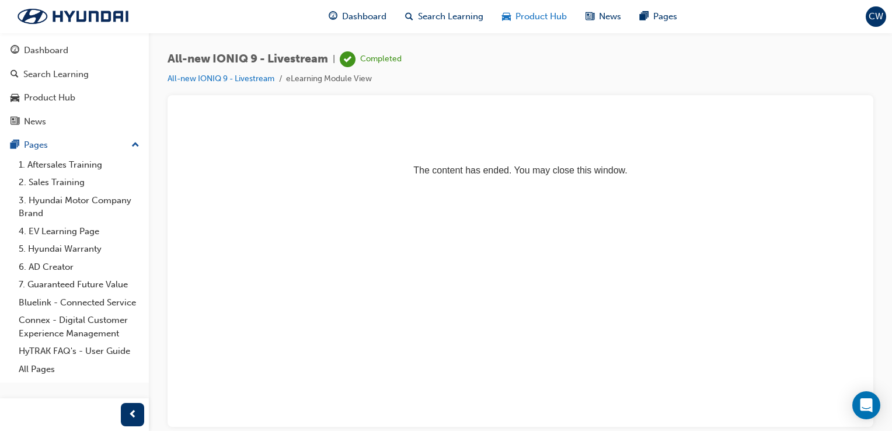
click at [553, 20] on span "Product Hub" at bounding box center [540, 16] width 51 height 13
